Goal: Task Accomplishment & Management: Manage account settings

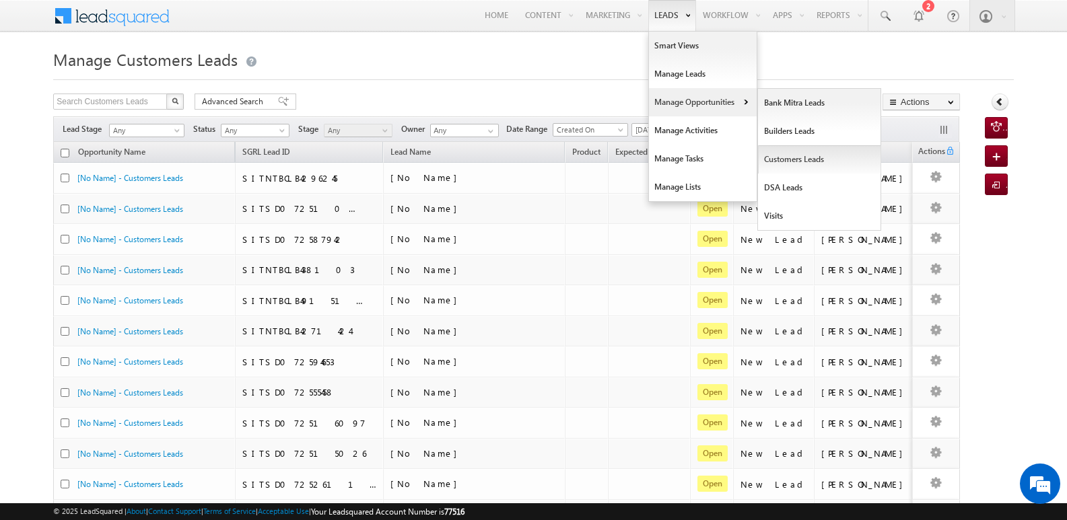
click at [782, 160] on link "Customers Leads" at bounding box center [819, 159] width 123 height 28
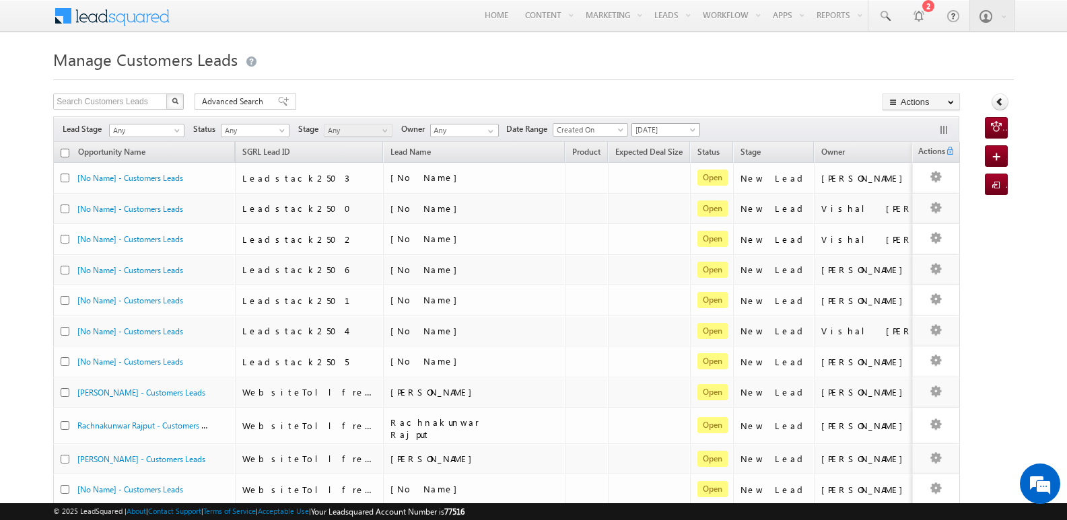
click at [650, 130] on span "[DATE]" at bounding box center [664, 130] width 64 height 12
click at [671, 186] on link "[DATE]" at bounding box center [670, 187] width 68 height 12
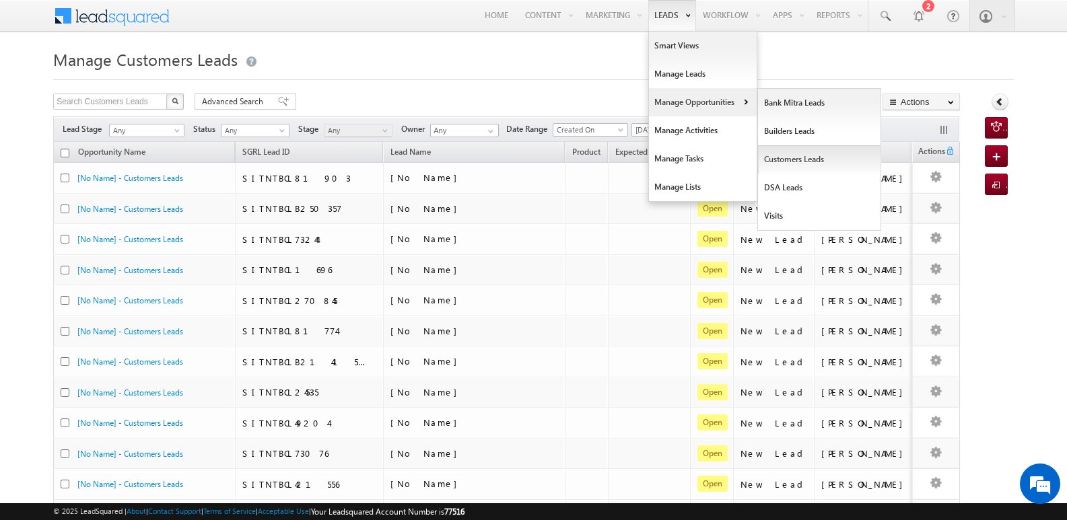
click at [798, 155] on link "Customers Leads" at bounding box center [819, 159] width 123 height 28
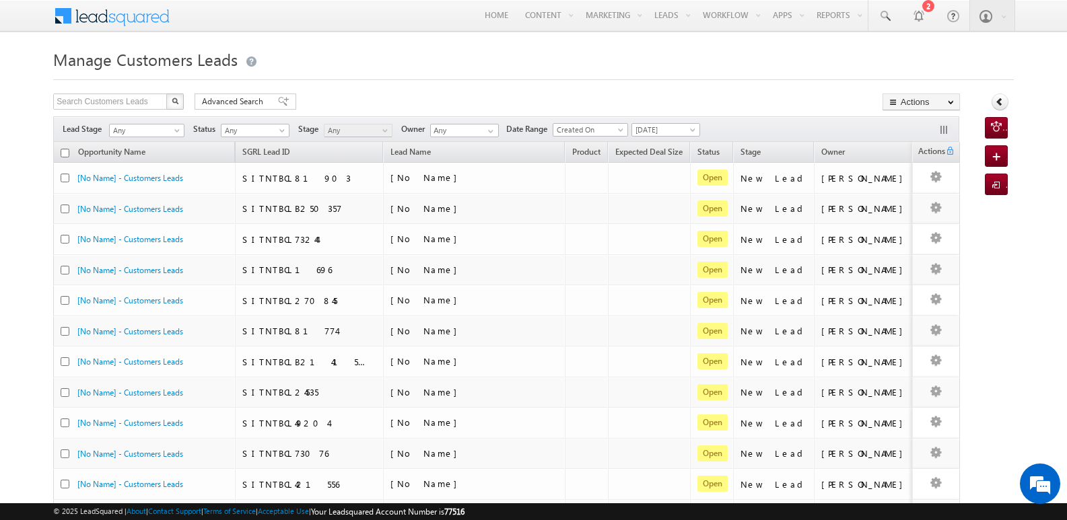
click at [671, 60] on h1 "Manage Customers Leads" at bounding box center [533, 58] width 961 height 26
click at [902, 127] on link "Export Customers Leads" at bounding box center [921, 127] width 76 height 28
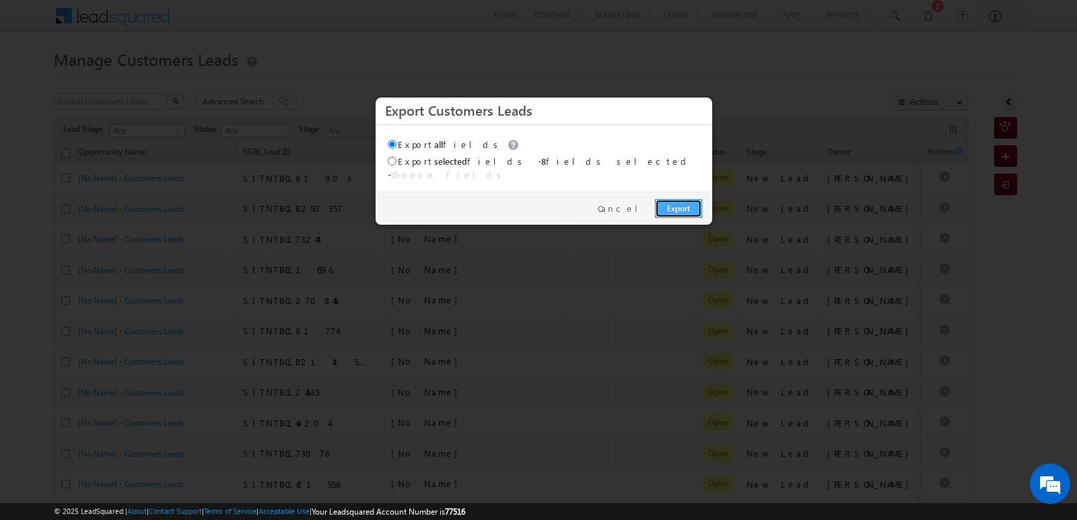
click at [685, 202] on link "Export" at bounding box center [678, 208] width 47 height 19
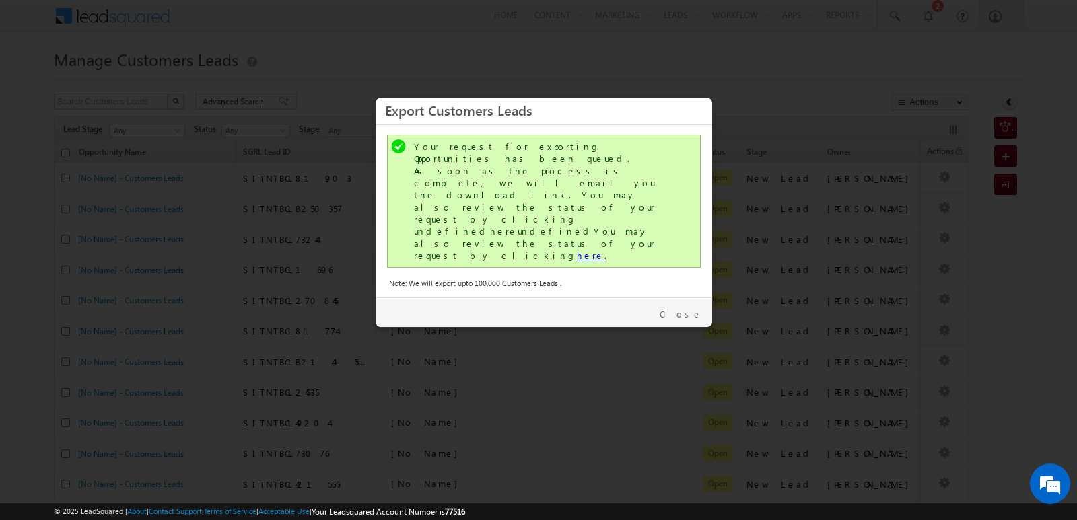
click at [577, 250] on link "here" at bounding box center [591, 255] width 28 height 11
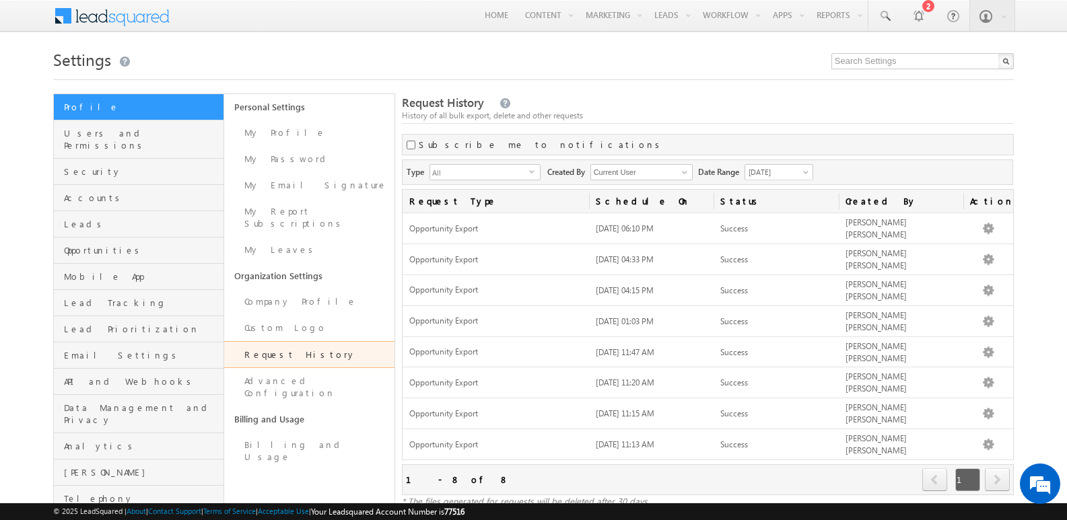
click at [830, 104] on div "Request History History of all bulk export, delete and other requests" at bounding box center [708, 109] width 612 height 29
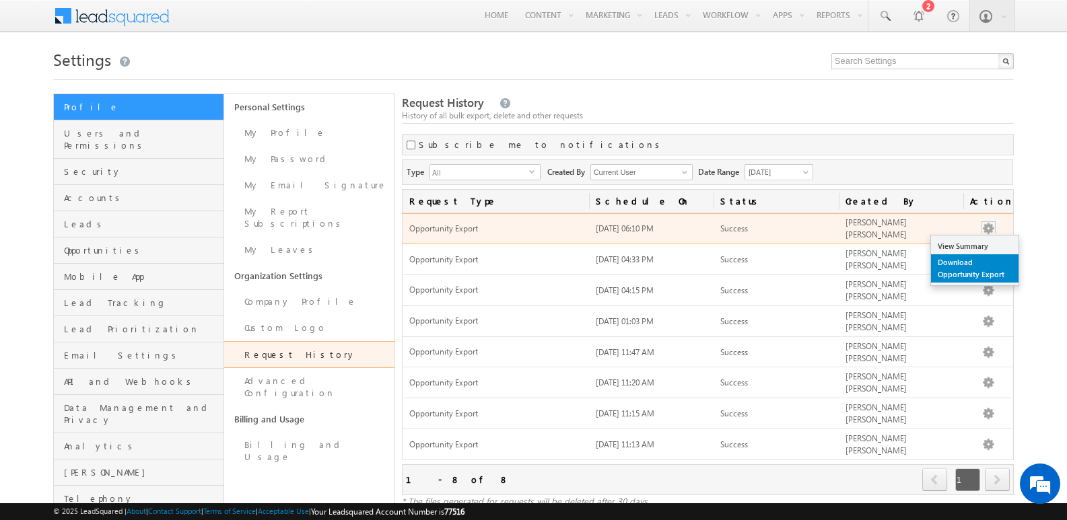
click at [969, 266] on link "Download Opportunity Export" at bounding box center [975, 269] width 88 height 28
